Goal: Transaction & Acquisition: Purchase product/service

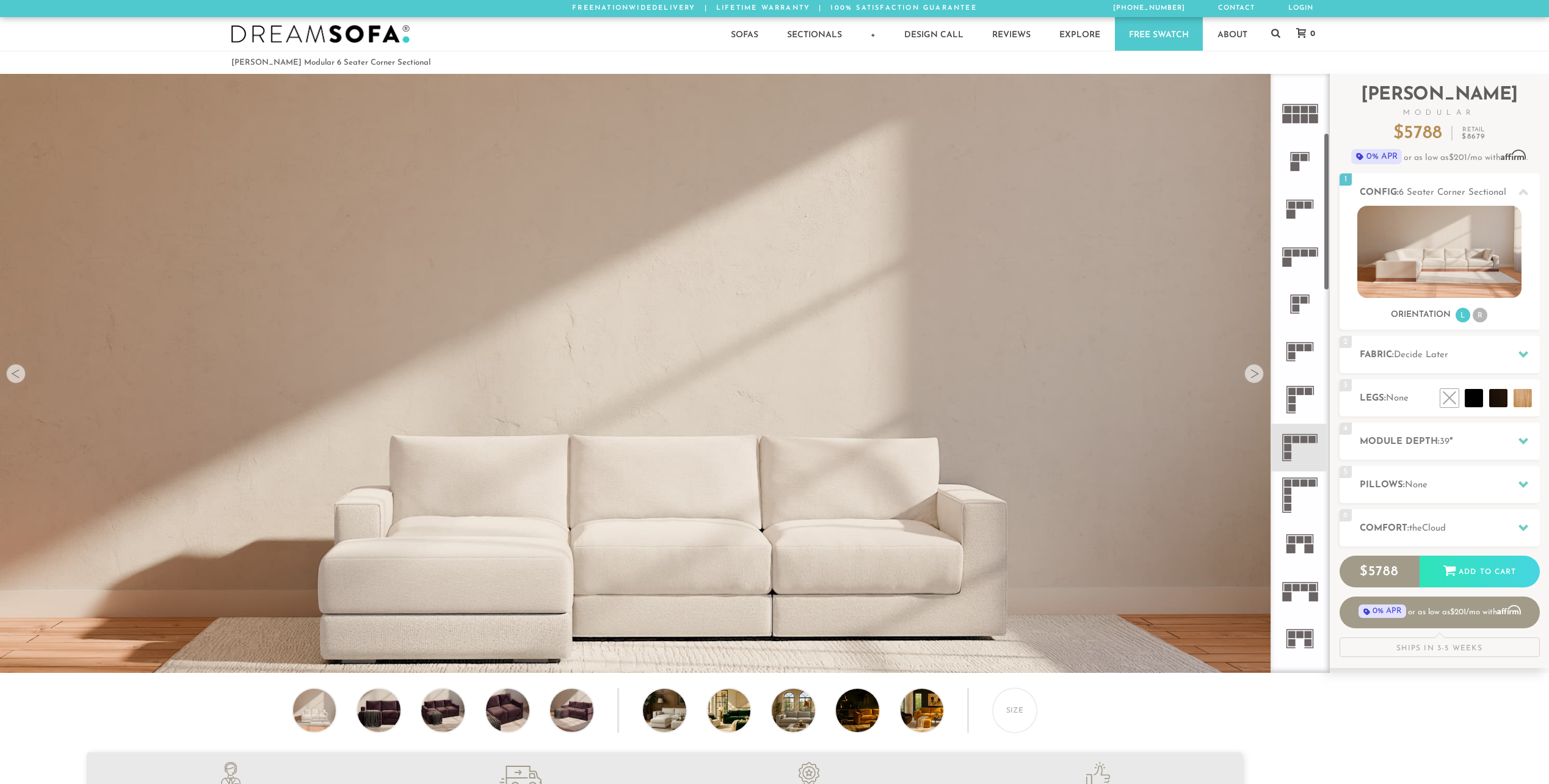
scroll to position [225, 0]
click at [1303, 441] on rect at bounding box center [1304, 438] width 7 height 7
click at [1299, 442] on icon at bounding box center [1300, 446] width 48 height 48
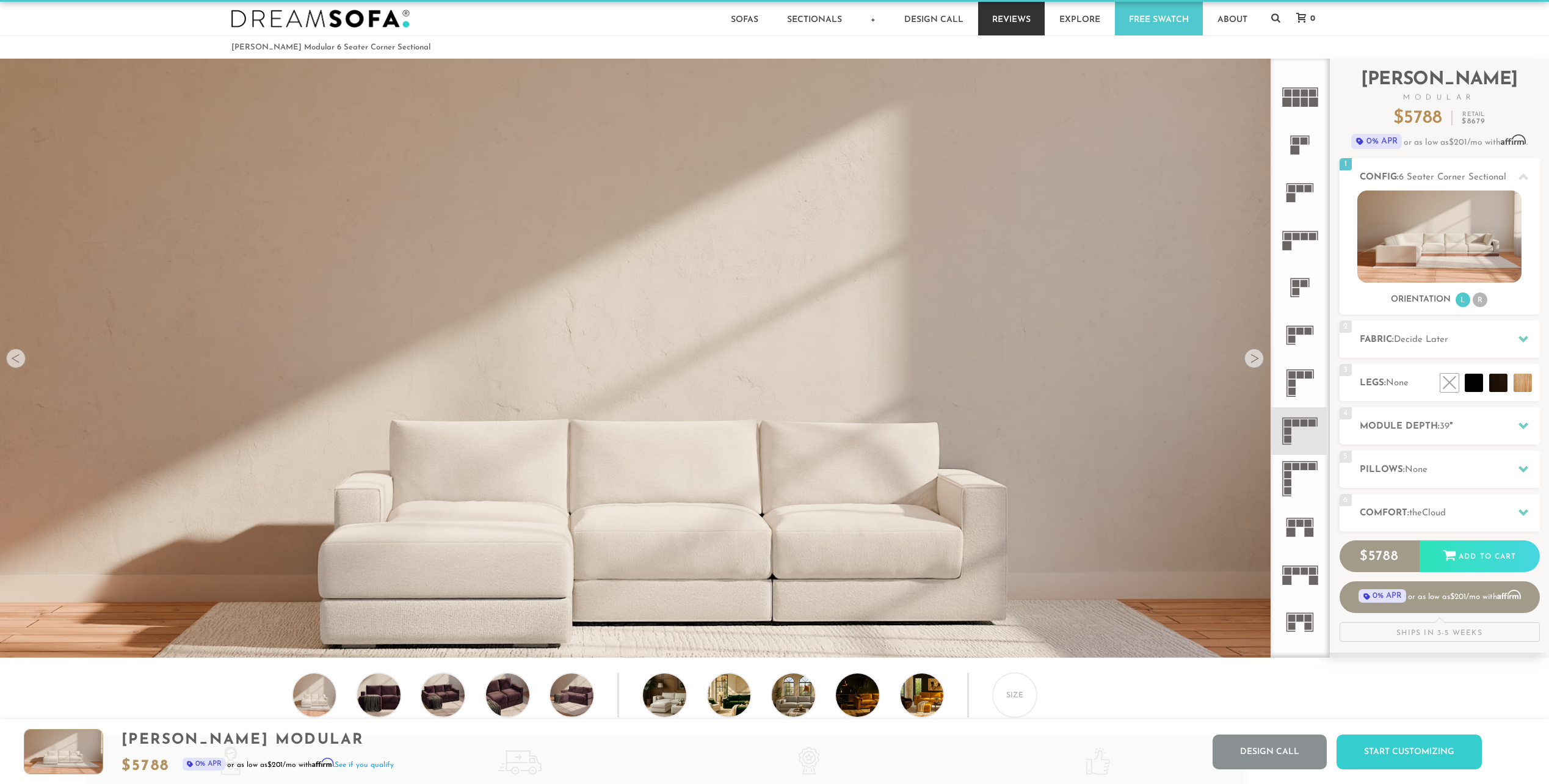
scroll to position [0, 0]
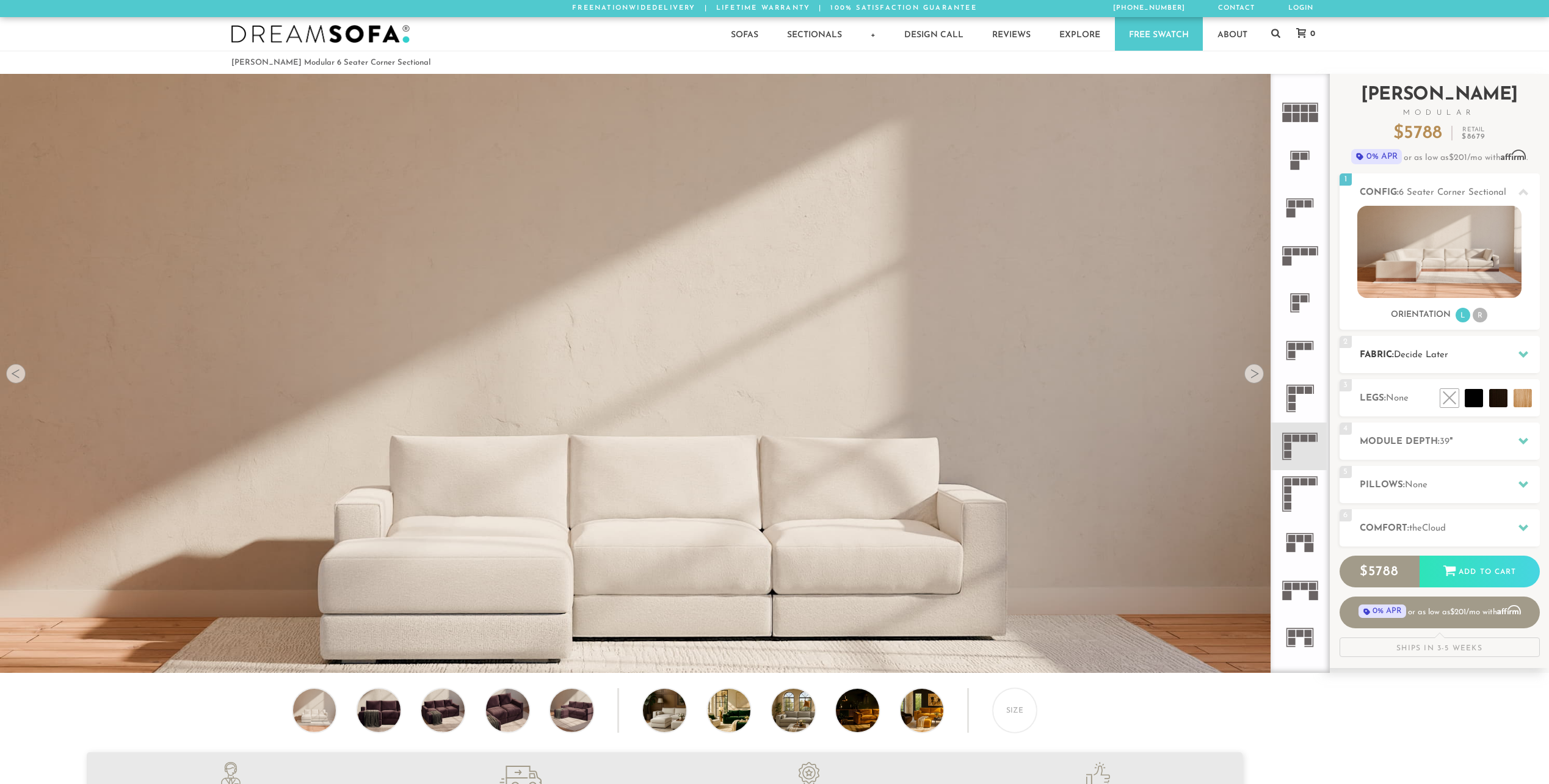
click at [1400, 361] on h2 "Fabric: Decide Later" at bounding box center [1449, 355] width 180 height 14
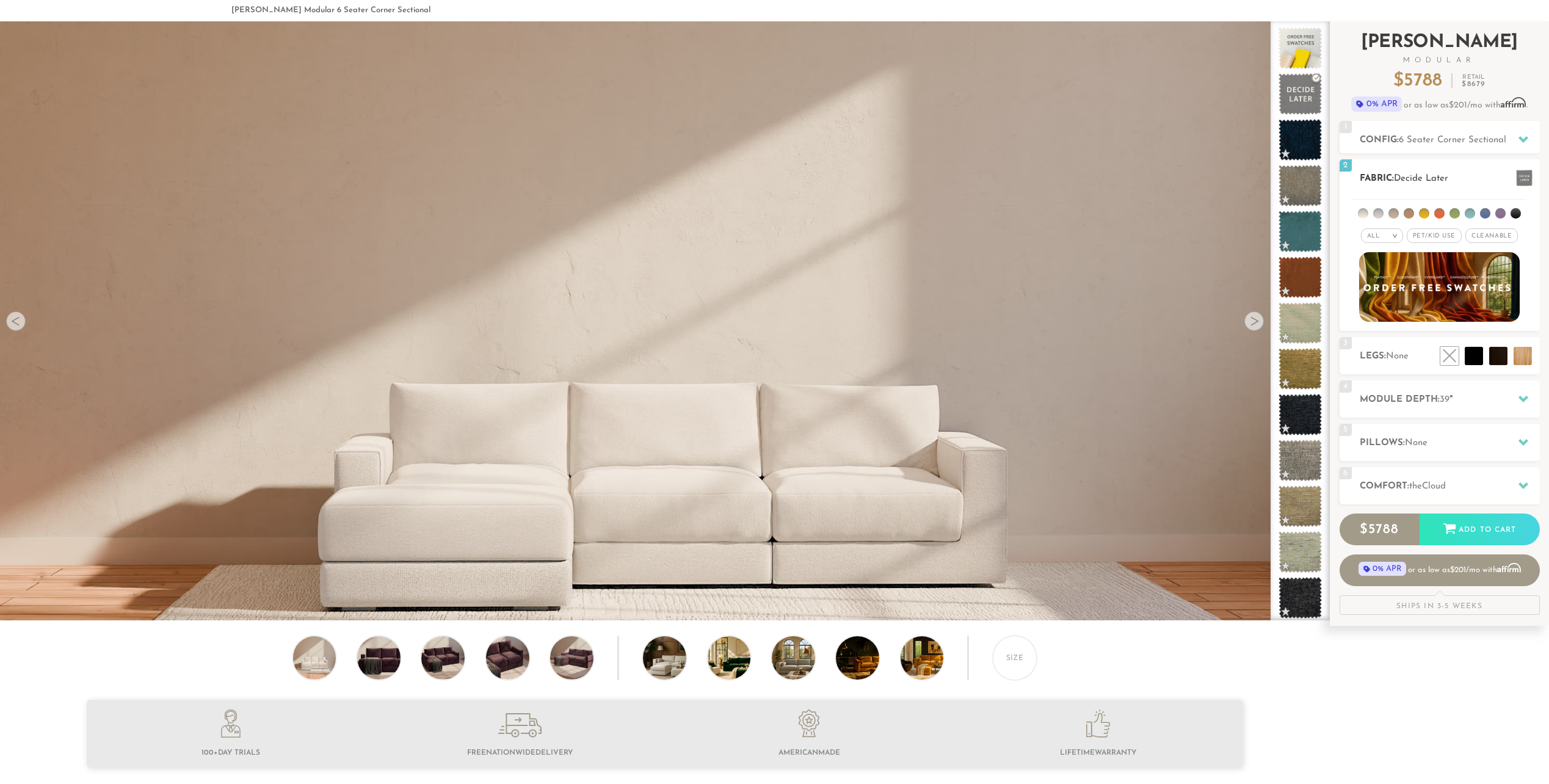
scroll to position [52, 0]
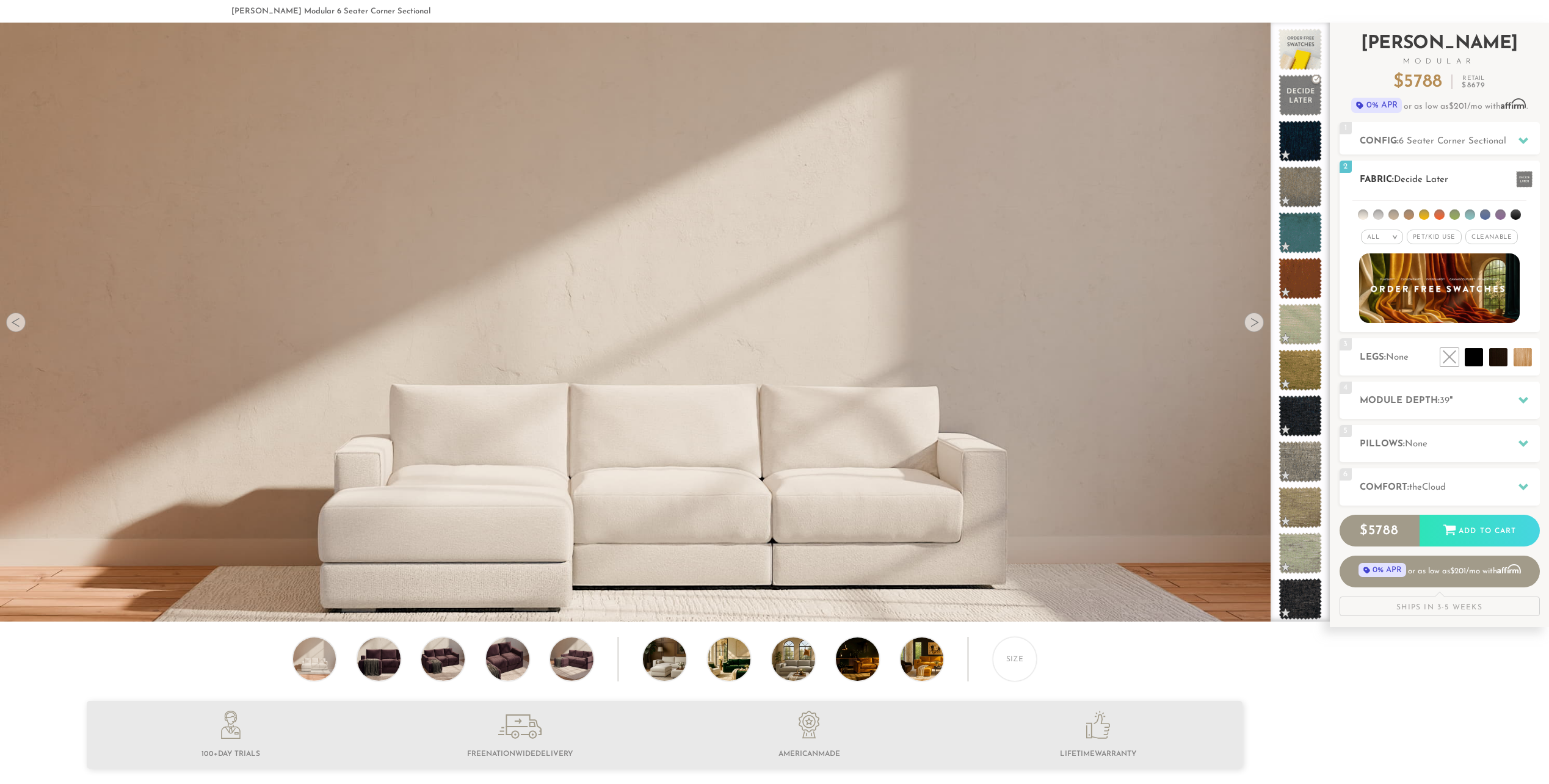
click at [1374, 213] on li at bounding box center [1378, 214] width 10 height 10
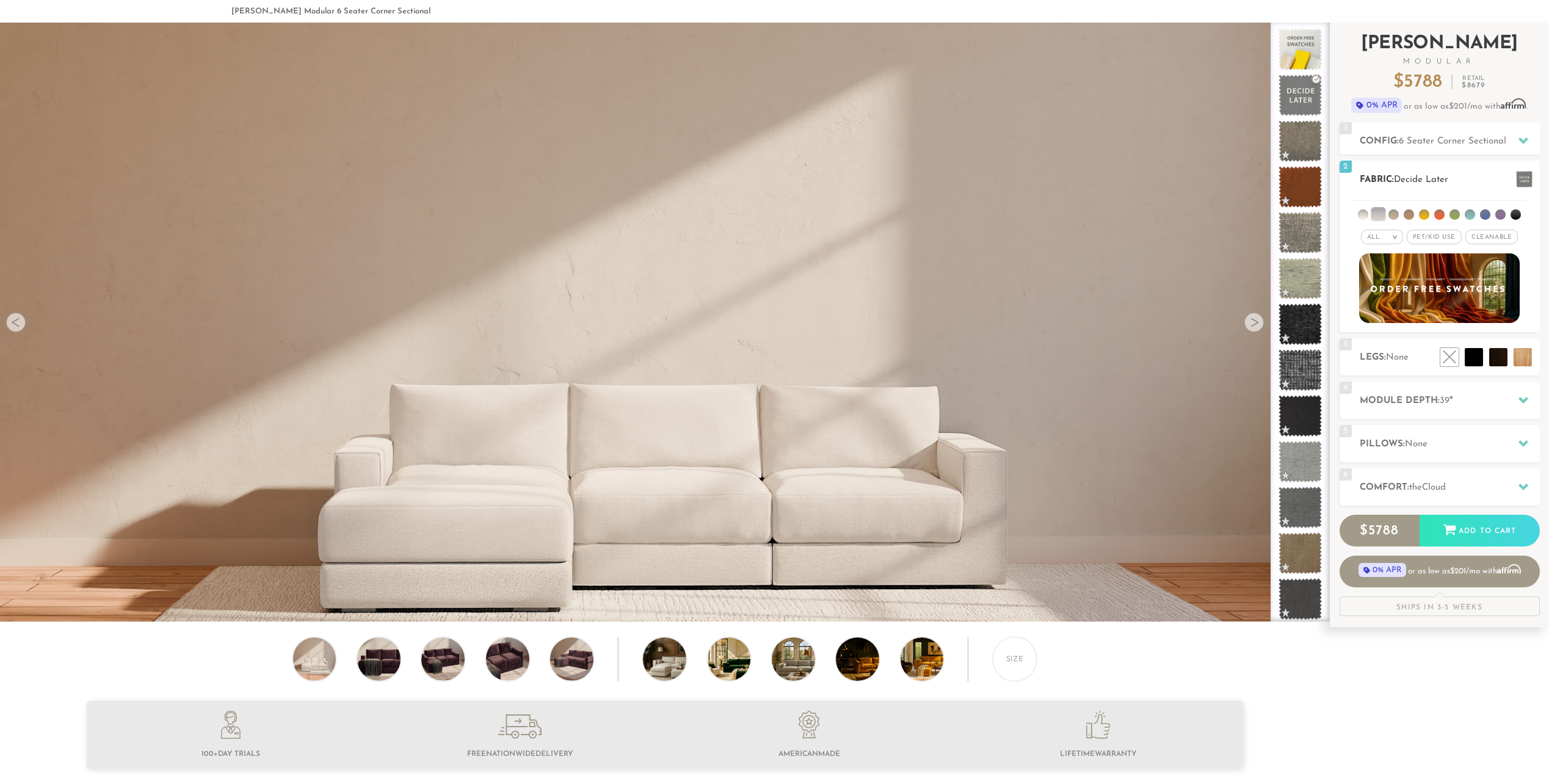
click at [1405, 212] on ul at bounding box center [1440, 212] width 174 height 22
click at [1474, 359] on li at bounding box center [1446, 330] width 73 height 73
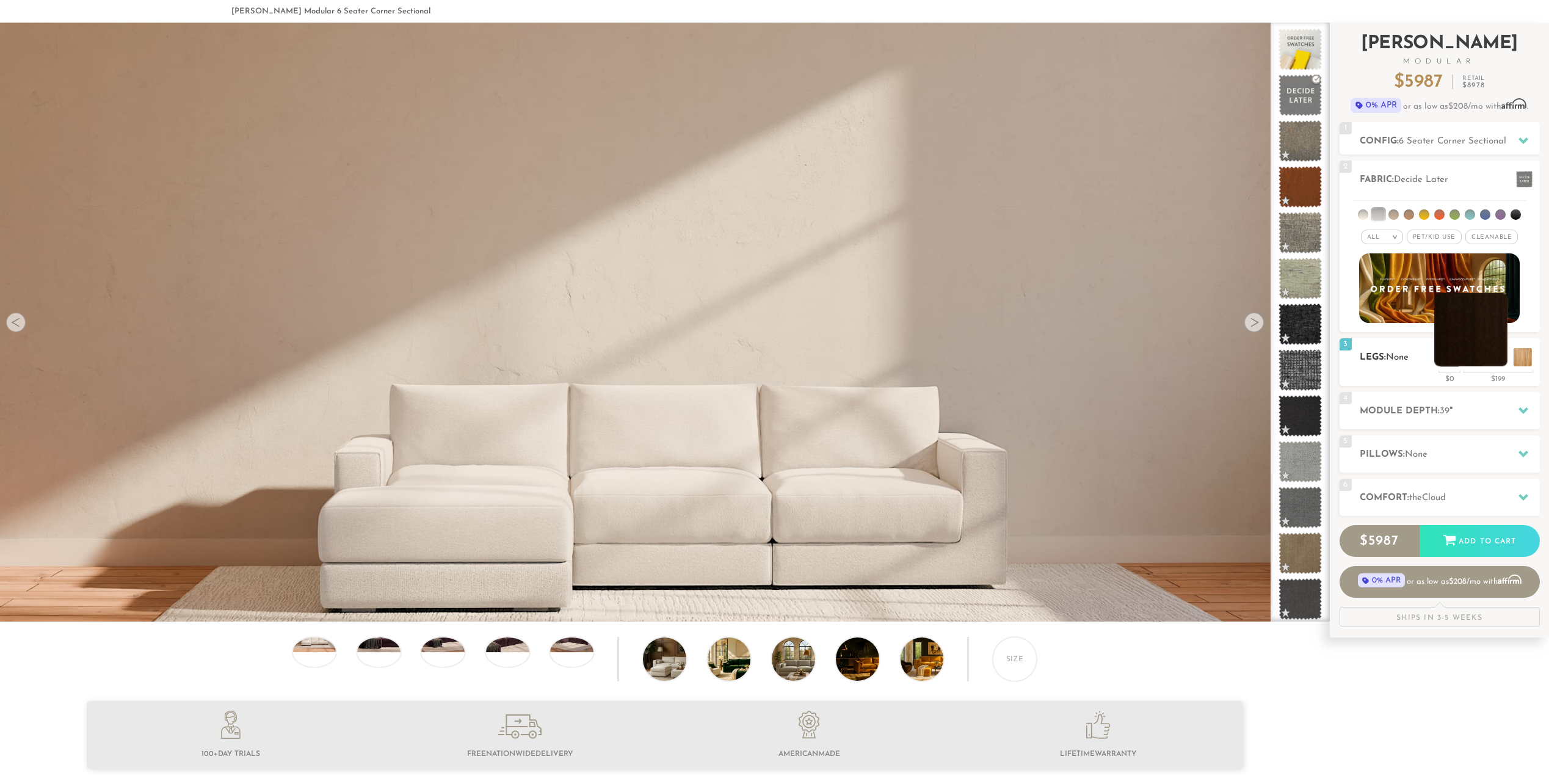
click at [1507, 359] on li at bounding box center [1471, 330] width 73 height 73
click at [1527, 364] on li at bounding box center [1495, 330] width 73 height 73
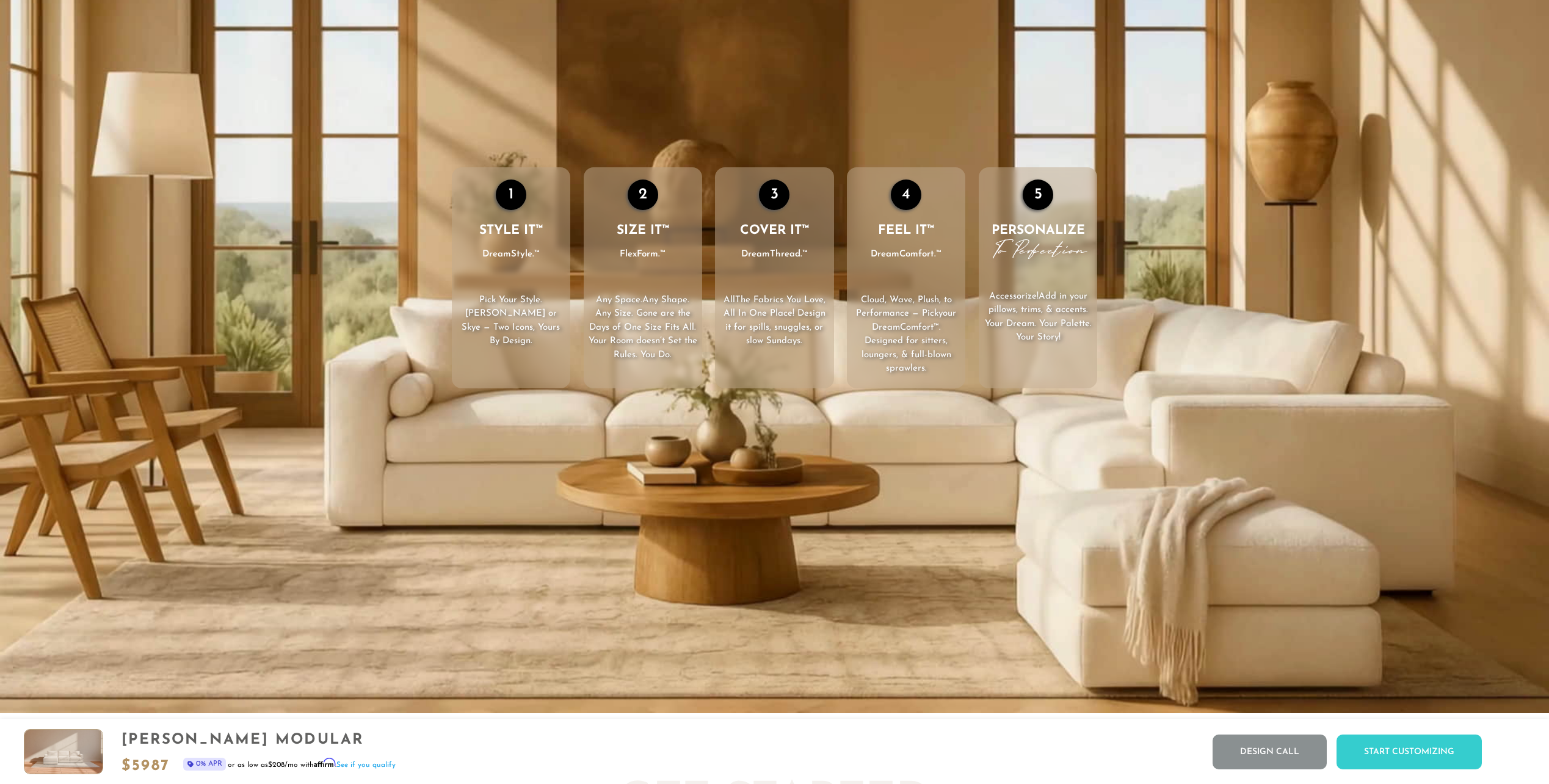
scroll to position [0, 0]
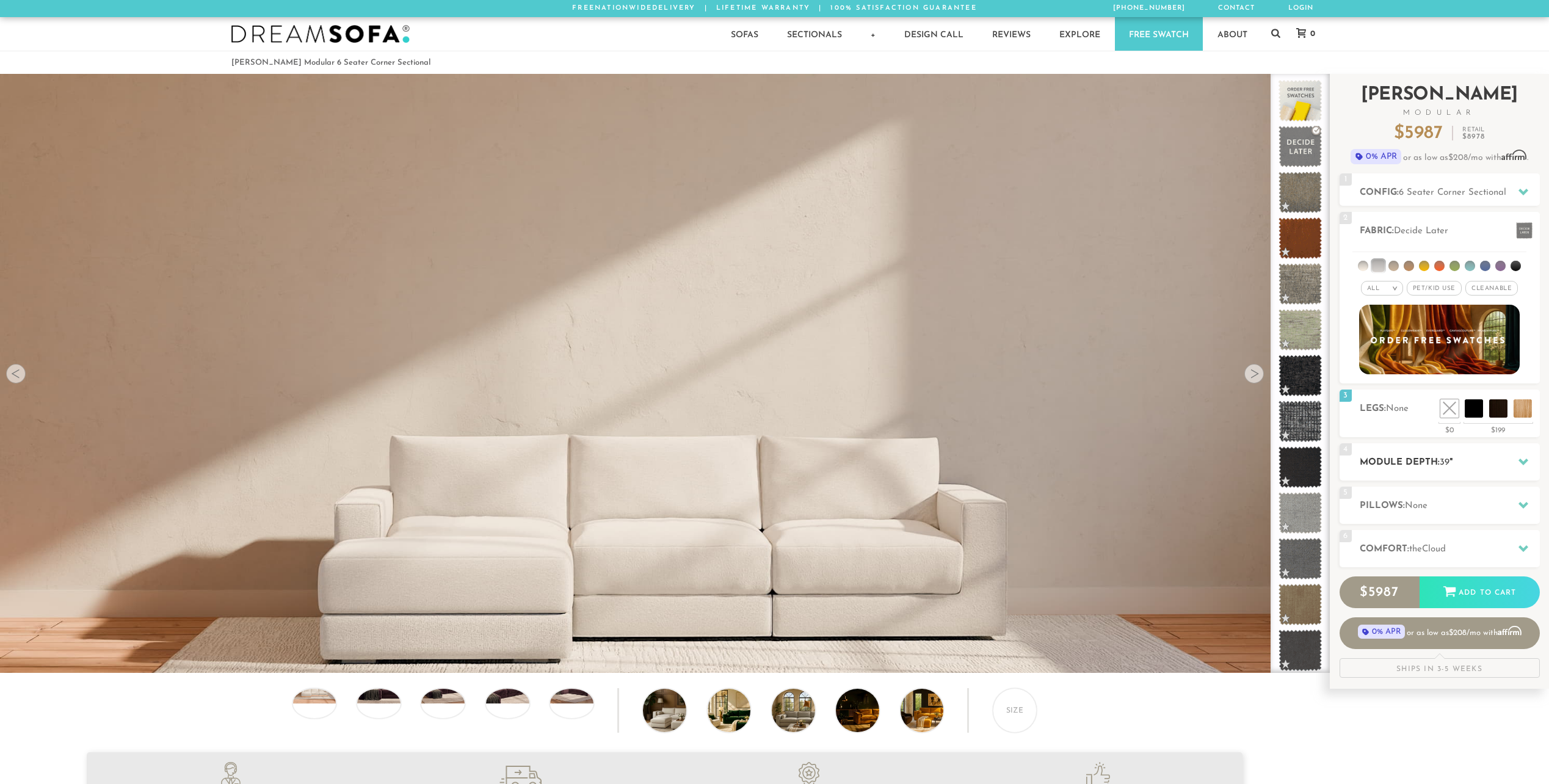
click at [1395, 459] on h2 "Module Depth: 39 "" at bounding box center [1449, 463] width 180 height 14
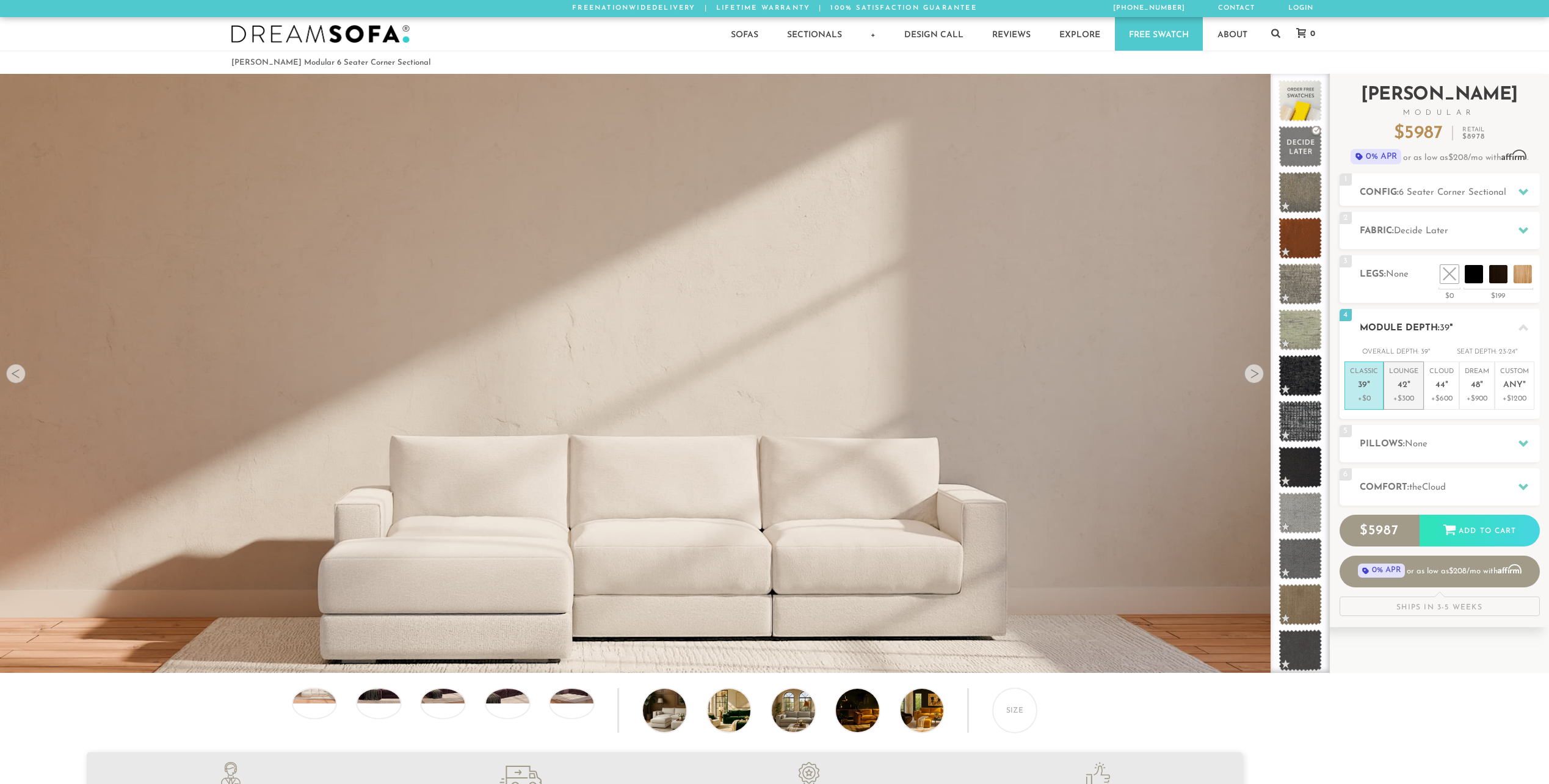
click at [1411, 396] on p "+$300" at bounding box center [1403, 399] width 29 height 11
click at [1412, 434] on div "5 Pillows: None" at bounding box center [1440, 443] width 201 height 37
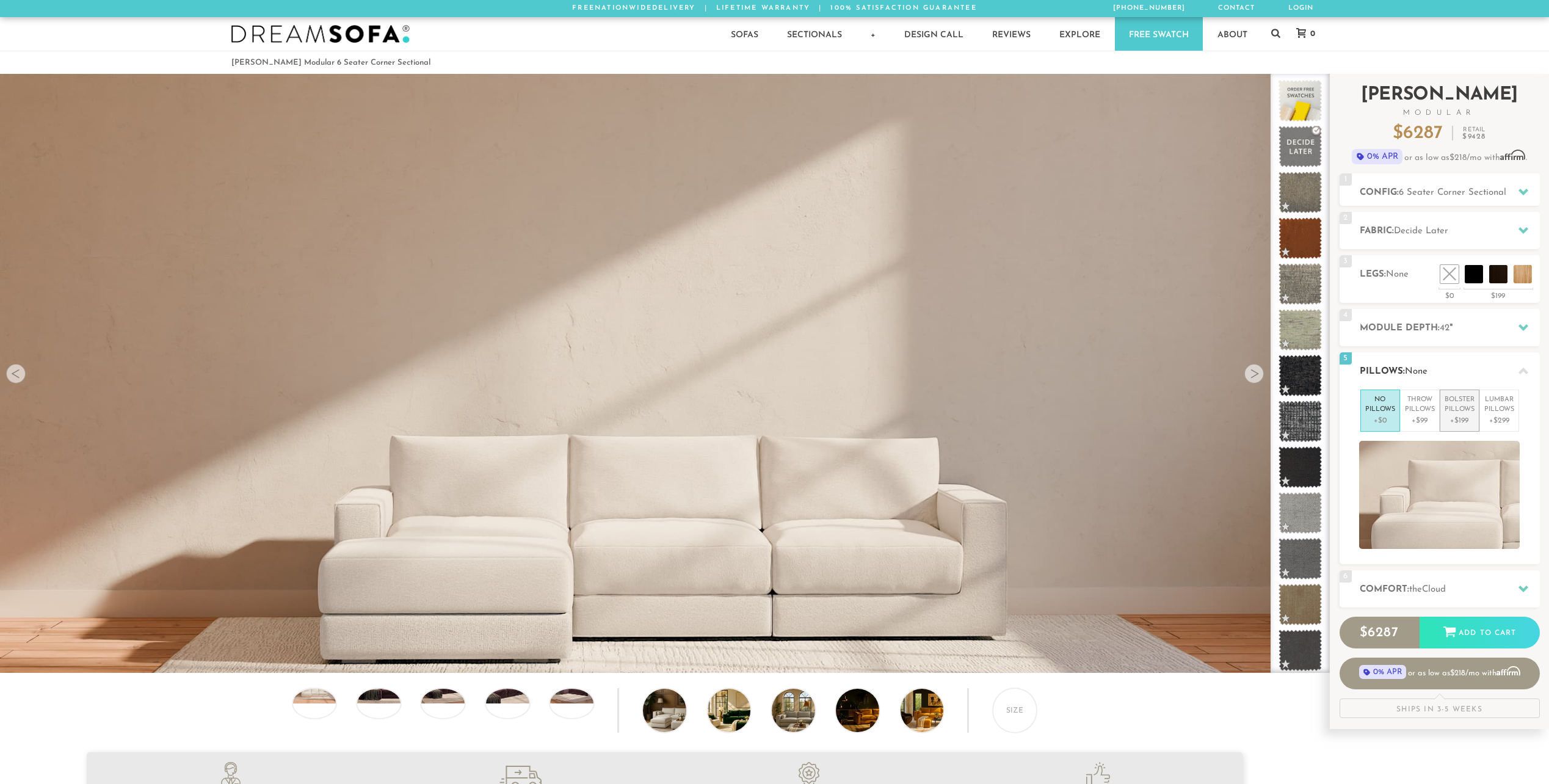
click at [1459, 418] on p "+$199" at bounding box center [1459, 421] width 30 height 11
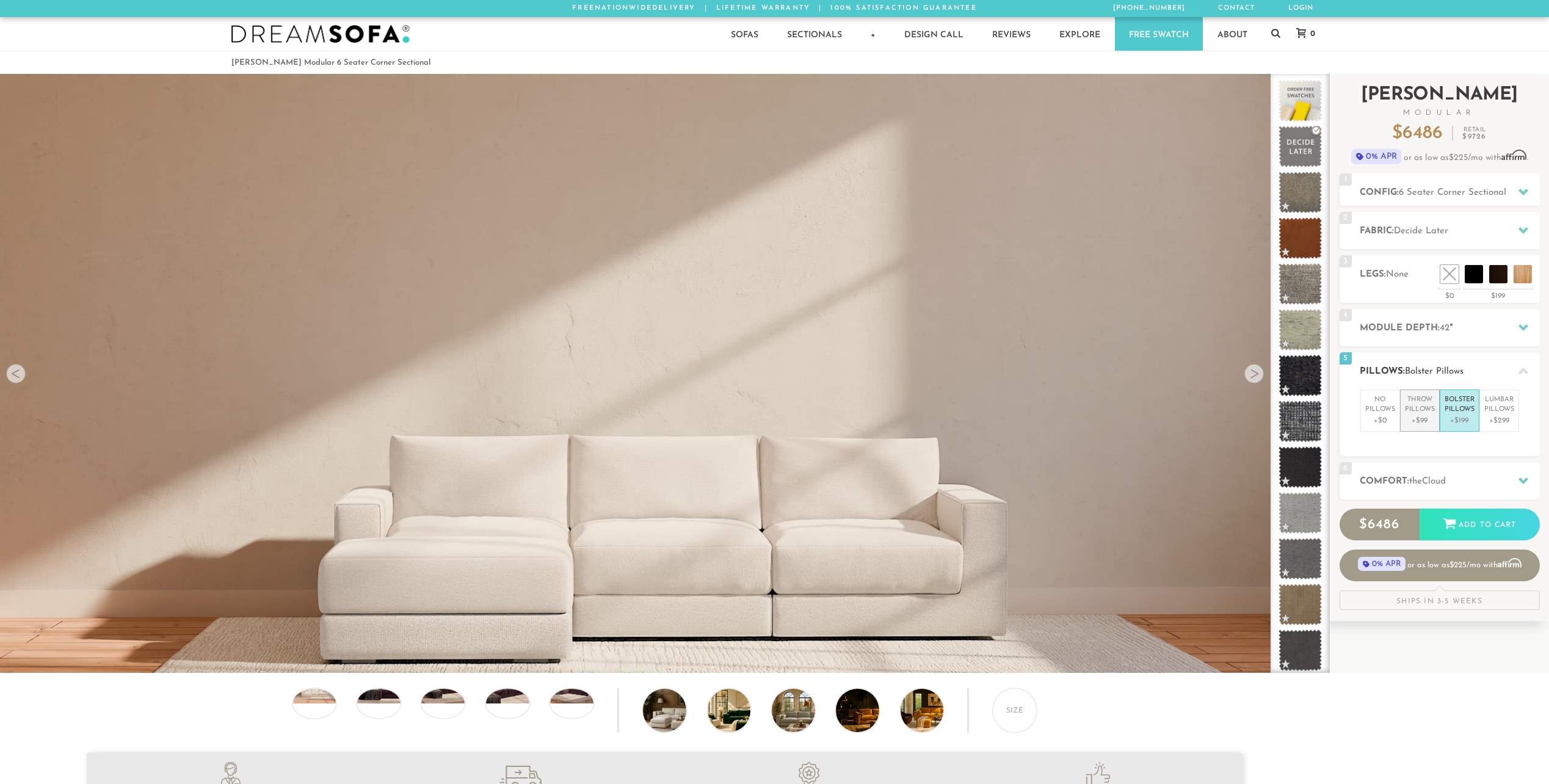
click at [1427, 418] on p "+$99" at bounding box center [1420, 421] width 30 height 11
click at [1488, 416] on p "+$299" at bounding box center [1499, 421] width 30 height 11
click at [1408, 489] on div "6 Comfort: the Cloud soft" at bounding box center [1440, 480] width 201 height 37
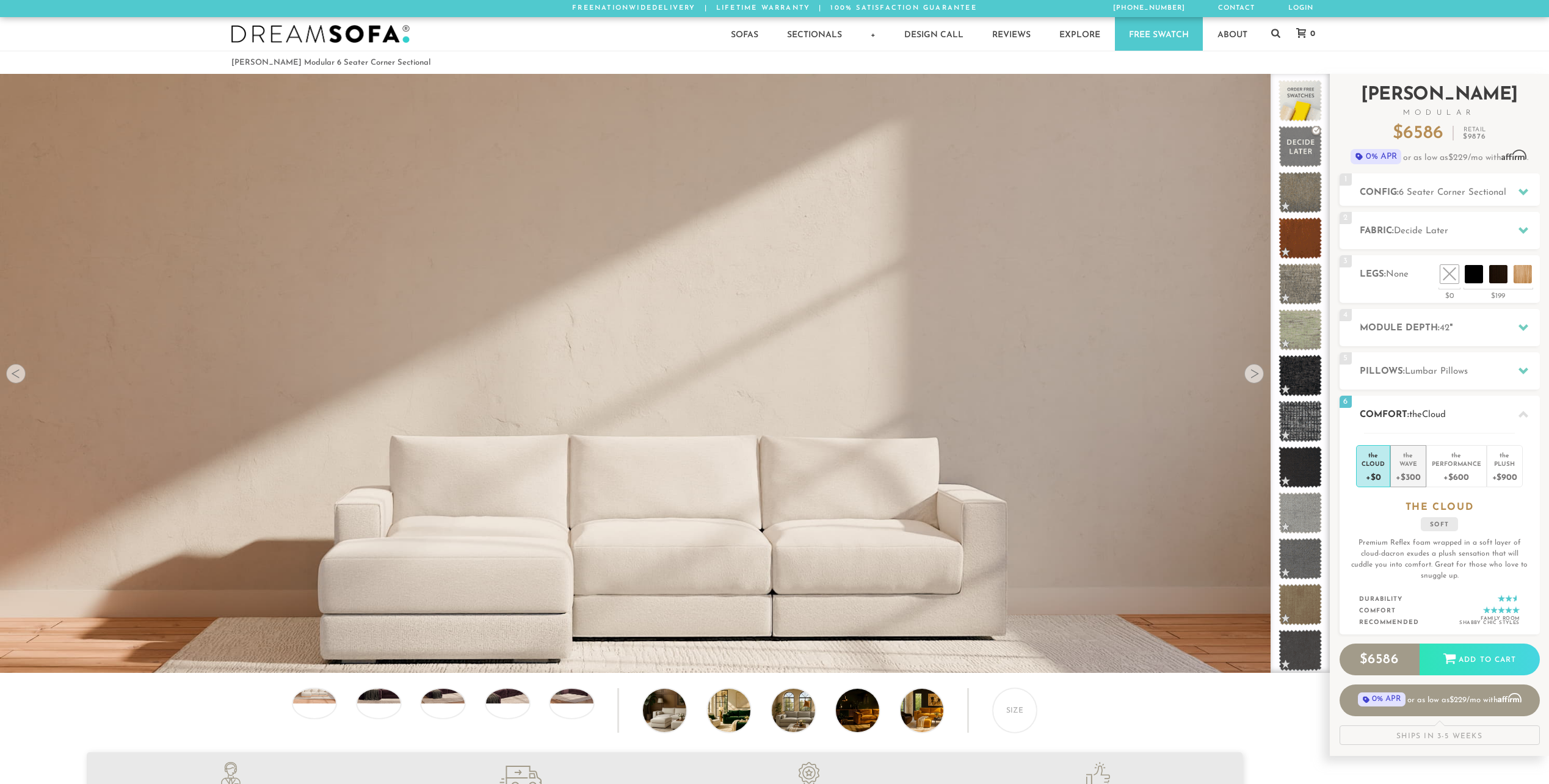
click at [1418, 472] on div "+$300" at bounding box center [1408, 476] width 25 height 17
click at [1364, 463] on div "Cloud" at bounding box center [1373, 463] width 23 height 9
click at [1452, 462] on div "Performance" at bounding box center [1456, 463] width 49 height 9
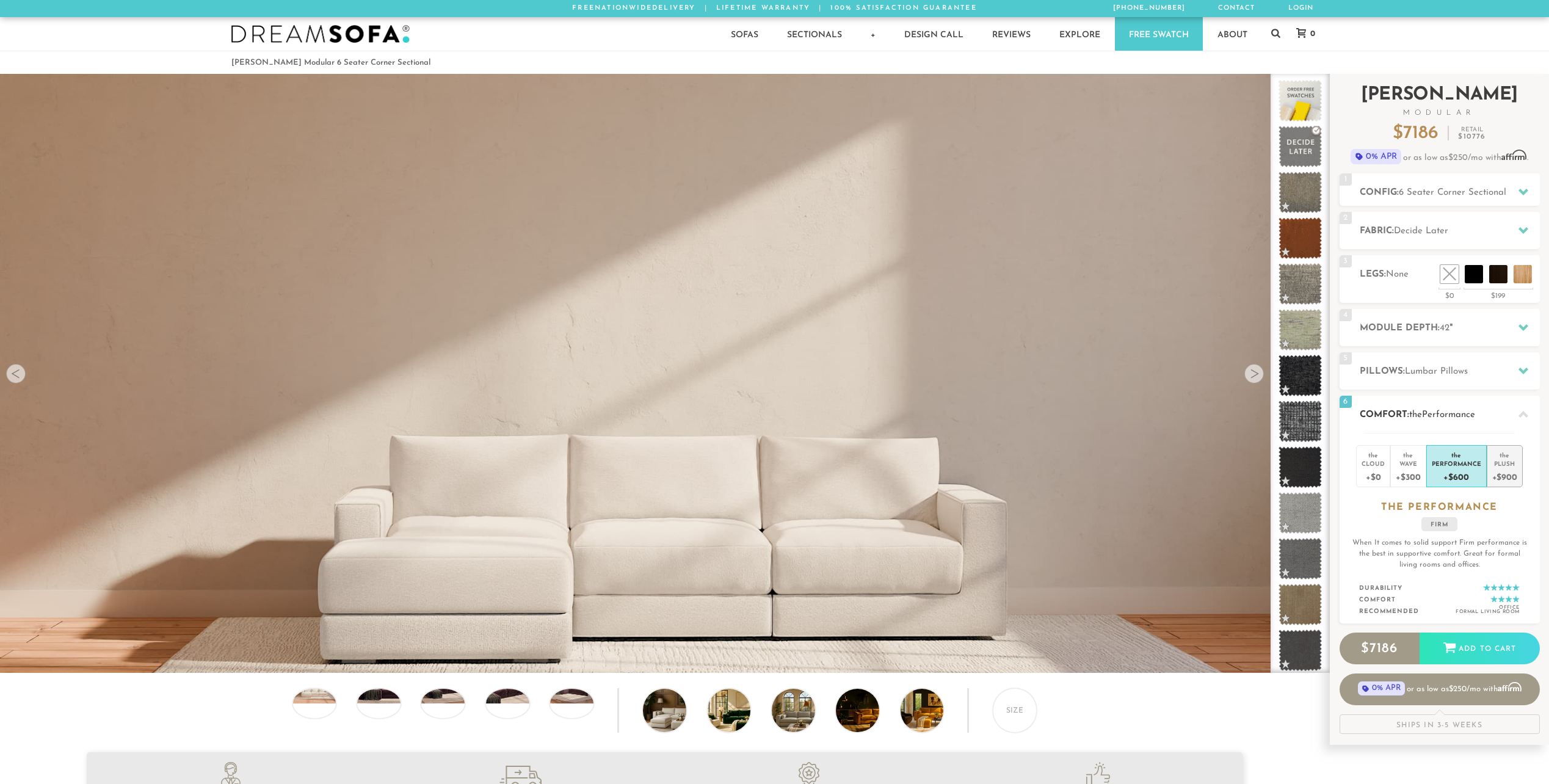
click at [1495, 462] on div "Plush" at bounding box center [1505, 463] width 25 height 9
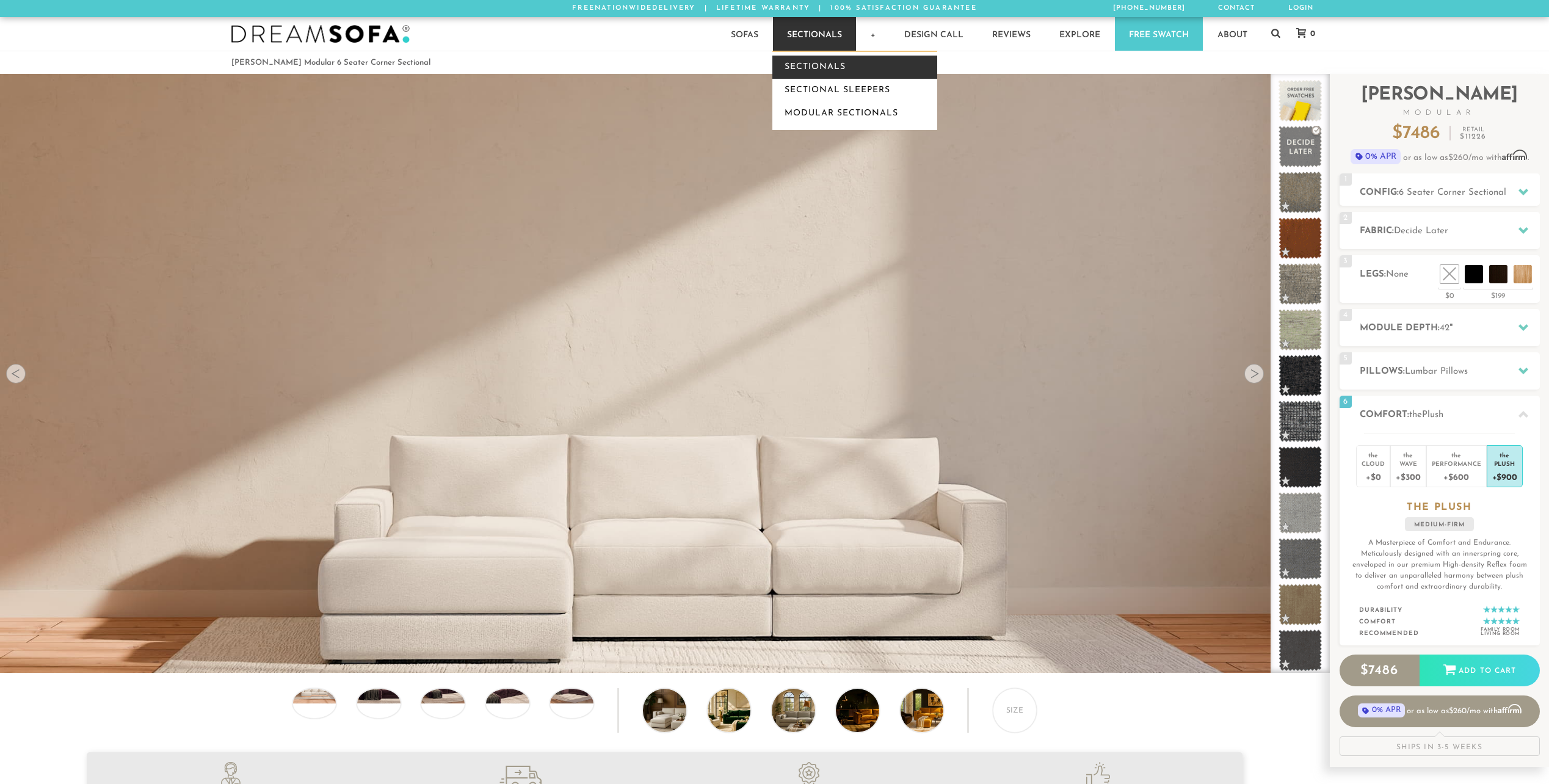
click at [840, 62] on link "Sectionals" at bounding box center [855, 67] width 165 height 23
